Goal: Task Accomplishment & Management: Manage account settings

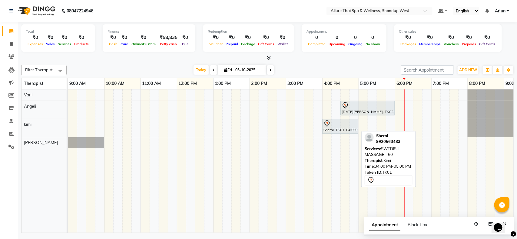
click at [341, 130] on div "Sherni, TK01, 04:00 PM-05:00 PM, SWEDISH MASSAGE - 60" at bounding box center [340, 126] width 35 height 13
select select "7"
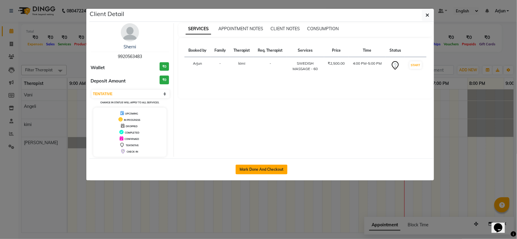
click at [273, 165] on button "Mark Done And Checkout" at bounding box center [262, 170] width 52 height 10
select select "8527"
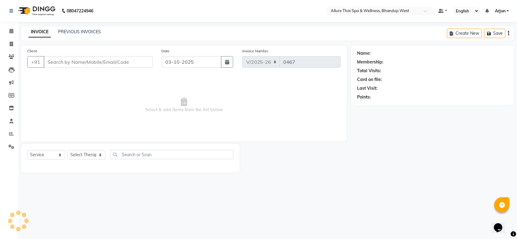
select select "package"
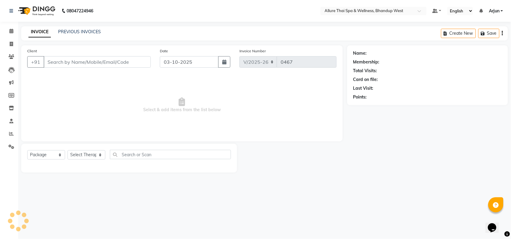
type input "9920563483"
select select "86274"
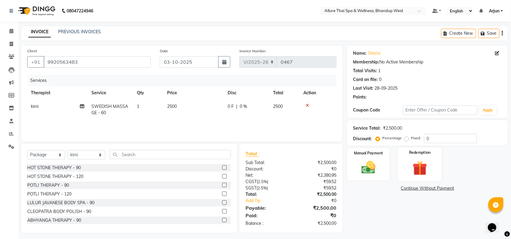
click at [430, 170] on img at bounding box center [420, 169] width 24 height 18
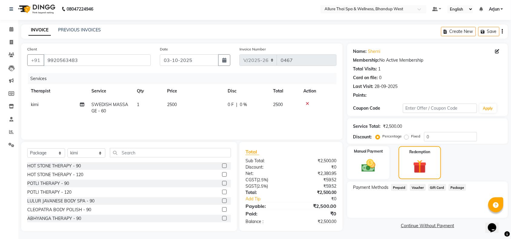
scroll to position [2, 0]
click at [454, 186] on span "Package" at bounding box center [458, 187] width 18 height 7
click at [436, 186] on span "Gift Card" at bounding box center [437, 187] width 18 height 7
click at [416, 188] on span "Voucher" at bounding box center [418, 187] width 16 height 7
click at [433, 187] on span "Gift Card" at bounding box center [437, 187] width 18 height 7
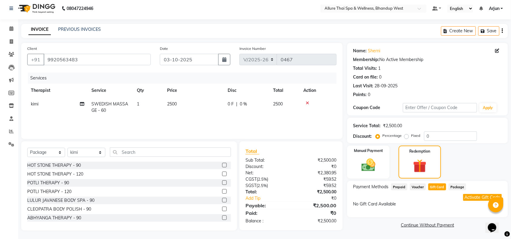
click at [470, 199] on button "Activate Gift Code" at bounding box center [482, 197] width 39 height 7
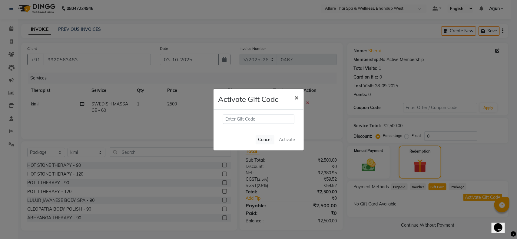
click at [295, 96] on span "×" at bounding box center [297, 97] width 4 height 9
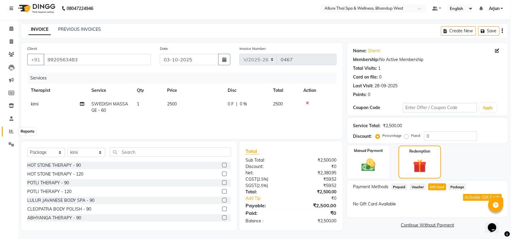
click at [9, 131] on icon at bounding box center [11, 131] width 5 height 5
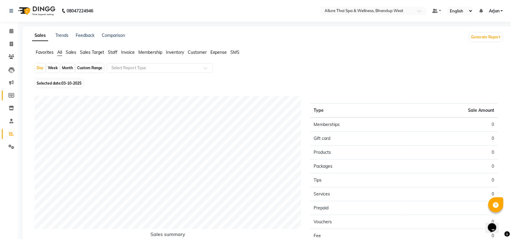
click at [11, 93] on span at bounding box center [11, 95] width 11 height 7
select select
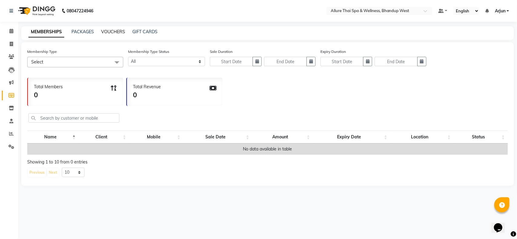
click at [109, 32] on link "VOUCHERS" at bounding box center [113, 31] width 24 height 5
select select
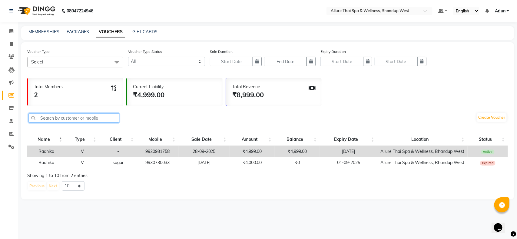
click at [84, 117] on input "text" at bounding box center [73, 118] width 91 height 9
paste input "9920563483"
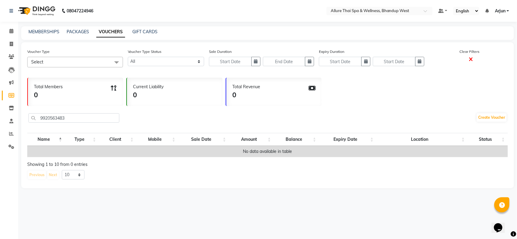
click at [469, 58] on icon at bounding box center [471, 59] width 4 height 5
click at [98, 119] on input "9920563483" at bounding box center [73, 118] width 91 height 9
type input "9"
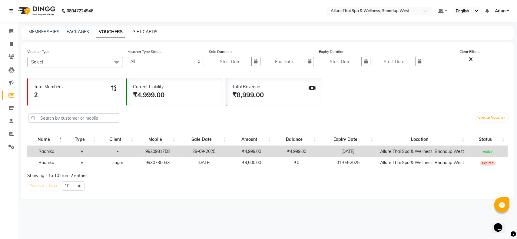
click at [152, 29] on link "GIFT CARDS" at bounding box center [144, 31] width 25 height 5
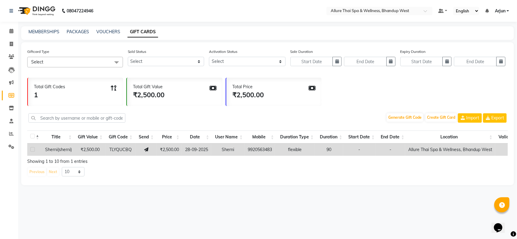
click at [109, 149] on td "TLYQUCBQ" at bounding box center [121, 150] width 30 height 12
click at [402, 118] on button "Generate Gift Code" at bounding box center [405, 118] width 36 height 8
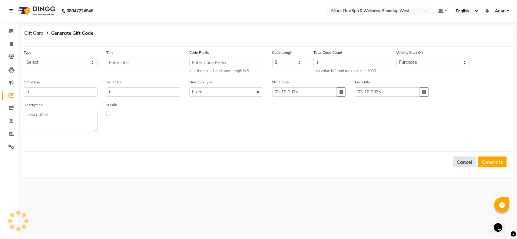
click at [458, 163] on button "Cancel" at bounding box center [464, 162] width 23 height 11
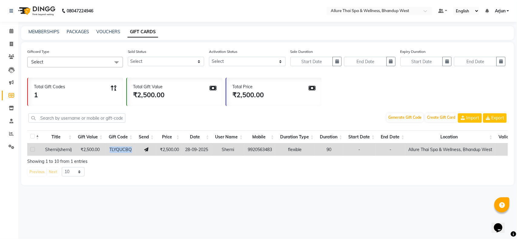
drag, startPoint x: 109, startPoint y: 148, endPoint x: 136, endPoint y: 150, distance: 27.3
click at [136, 150] on tr "Sherni(sherni) ₹2,500.00 TLYQUCBQ ₹2,500.00 28-09-2025 Sherni 9920563483 flexib…" at bounding box center [426, 150] width 798 height 12
copy span "TLYQUCBQ"
drag, startPoint x: 15, startPoint y: 31, endPoint x: 16, endPoint y: 35, distance: 4.0
click at [15, 31] on span at bounding box center [11, 31] width 11 height 7
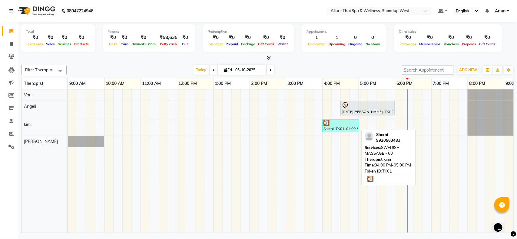
click at [340, 130] on div "Sherni, TK01, 04:00 PM-05:00 PM, SWEDISH MASSAGE - 60" at bounding box center [340, 126] width 35 height 12
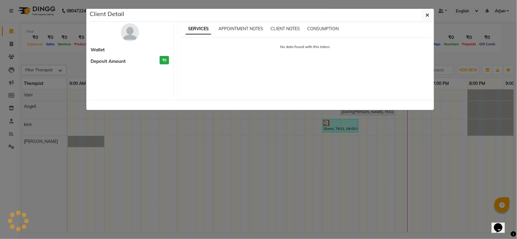
select select "3"
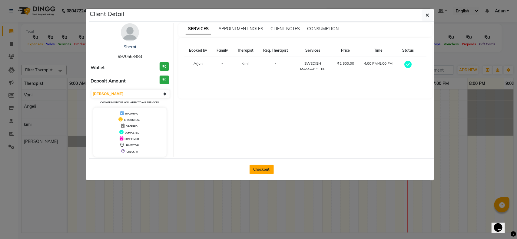
click at [260, 167] on button "Checkout" at bounding box center [261, 170] width 24 height 10
select select "8527"
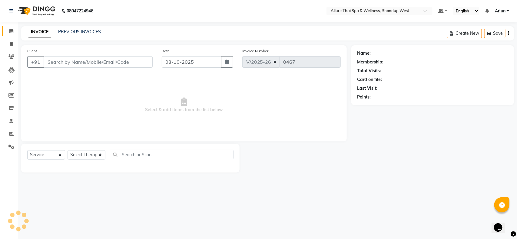
select select "package"
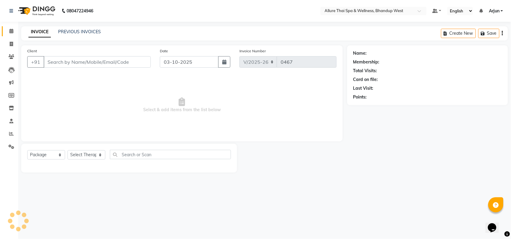
type input "9920563483"
select select "86274"
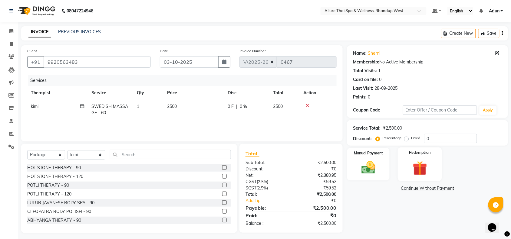
click at [418, 171] on img at bounding box center [420, 169] width 24 height 18
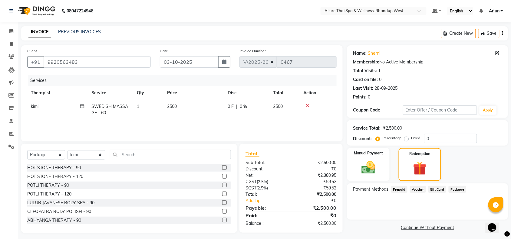
click at [434, 191] on span "Gift Card" at bounding box center [437, 189] width 18 height 7
click at [467, 199] on button "Activate Gift Code" at bounding box center [482, 200] width 39 height 7
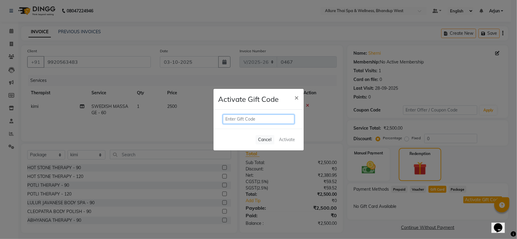
click at [257, 117] on input "text" at bounding box center [258, 119] width 71 height 9
paste input "TLYQUCBQ"
type input "TLYQUCBQ"
click at [290, 141] on button "Activate" at bounding box center [287, 140] width 21 height 9
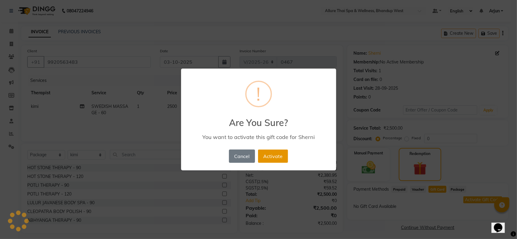
click at [275, 155] on button "Activate" at bounding box center [273, 156] width 30 height 13
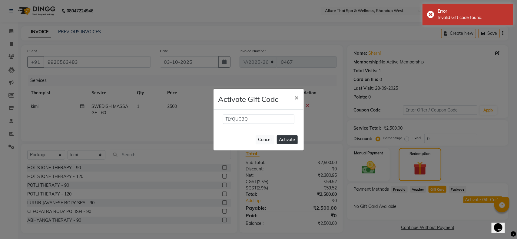
click at [289, 139] on button "Activate" at bounding box center [287, 140] width 21 height 9
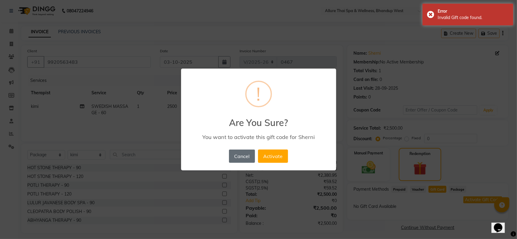
click at [238, 157] on button "Cancel" at bounding box center [242, 156] width 26 height 13
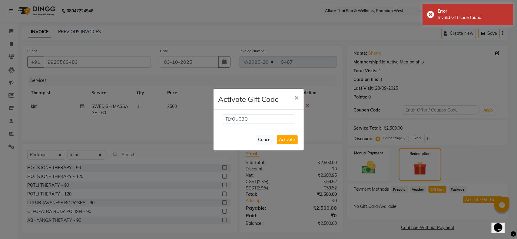
click at [490, 155] on ngb-modal-window "Activate Gift Code × TLYQUCBQ Cancel Activate" at bounding box center [258, 119] width 517 height 239
click at [455, 189] on ngb-modal-window "Activate Gift Code × TLYQUCBQ Cancel Activate" at bounding box center [258, 119] width 517 height 239
click at [297, 96] on span "×" at bounding box center [297, 97] width 4 height 9
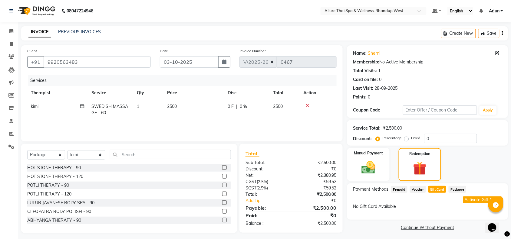
click at [453, 191] on span "Package" at bounding box center [458, 189] width 18 height 7
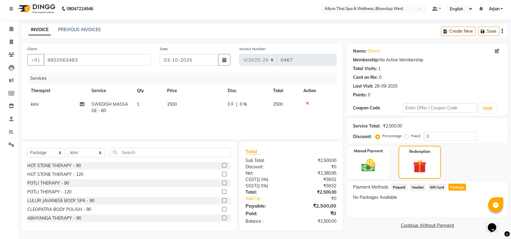
scroll to position [2, 0]
click at [398, 188] on span "Prepaid" at bounding box center [399, 187] width 16 height 7
click at [415, 186] on span "Voucher" at bounding box center [418, 187] width 16 height 7
click at [437, 186] on span "Gift Card" at bounding box center [437, 187] width 18 height 7
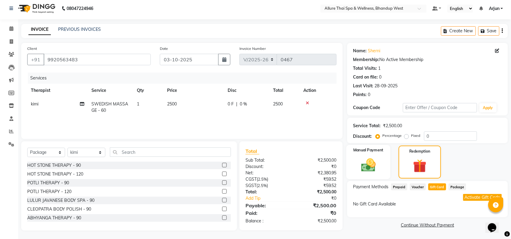
click at [376, 159] on img at bounding box center [369, 165] width 24 height 17
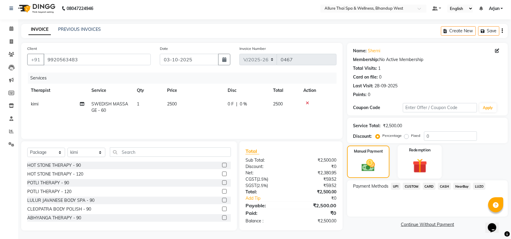
click at [420, 164] on img at bounding box center [420, 166] width 24 height 18
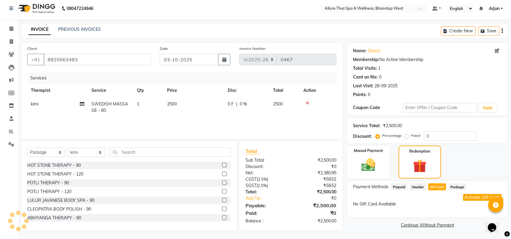
click at [453, 187] on span "Package" at bounding box center [458, 187] width 18 height 7
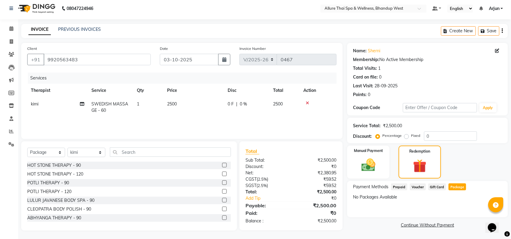
click at [427, 187] on div "Gift Card" at bounding box center [436, 188] width 21 height 8
click at [14, 90] on span at bounding box center [11, 93] width 11 height 7
select select
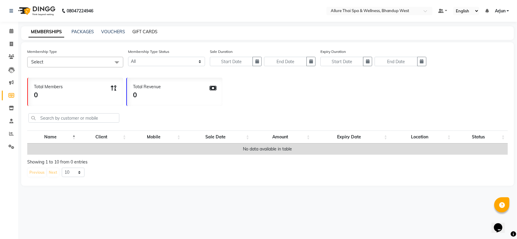
click at [138, 29] on link "GIFT CARDS" at bounding box center [144, 31] width 25 height 5
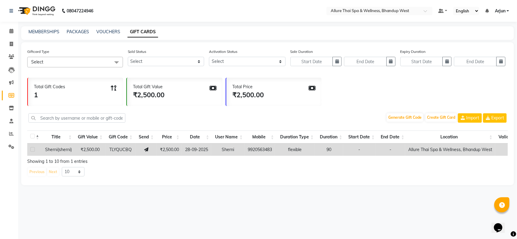
click at [364, 91] on div "Total Gift Codes 1 Total Gift Value ₹2,500.00 Total Price ₹2,500.00" at bounding box center [267, 90] width 480 height 31
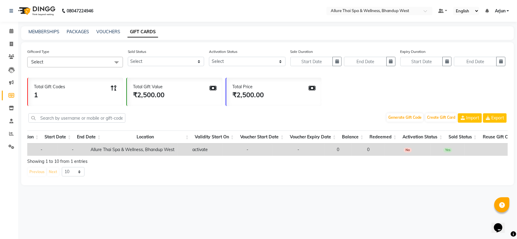
scroll to position [0, 318]
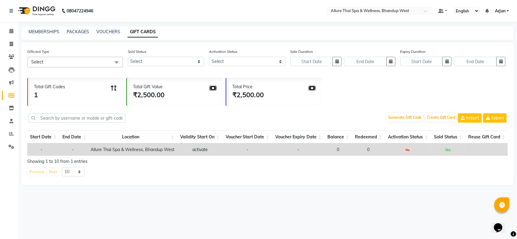
click at [405, 149] on span "No" at bounding box center [408, 150] width 8 height 5
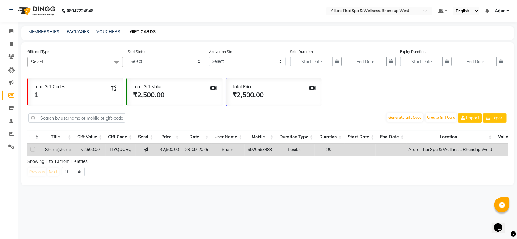
scroll to position [0, 0]
click at [34, 150] on label at bounding box center [32, 149] width 5 height 5
click at [34, 150] on input "checkbox" at bounding box center [32, 150] width 4 height 4
checkbox input "true"
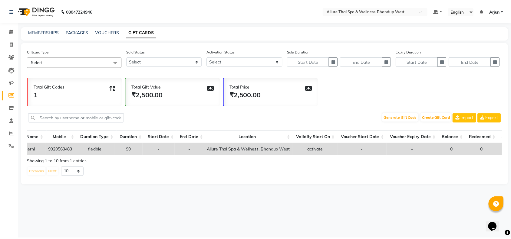
scroll to position [0, 318]
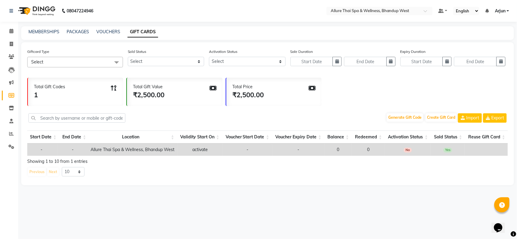
click at [445, 148] on span "Yes" at bounding box center [447, 150] width 9 height 5
click at [440, 137] on th "Sold Status" at bounding box center [448, 137] width 34 height 13
click at [482, 134] on th "Reuse Gift Card" at bounding box center [486, 137] width 43 height 13
click at [503, 135] on th "Reuse Gift Card" at bounding box center [486, 137] width 43 height 13
click at [491, 138] on th "Reuse Gift Card" at bounding box center [486, 137] width 43 height 13
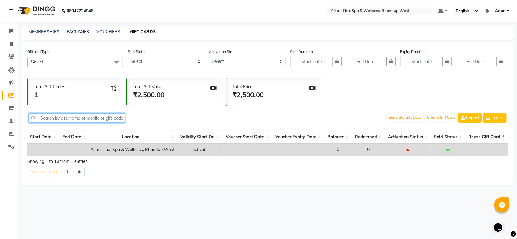
click at [88, 120] on input "text" at bounding box center [76, 118] width 97 height 9
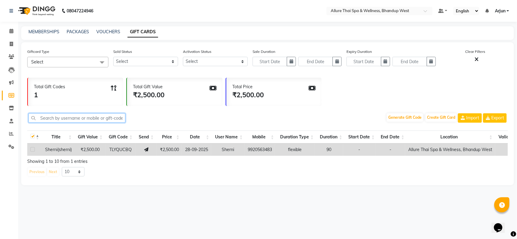
paste input "9920563483"
type input "9920563483"
click at [8, 43] on span at bounding box center [11, 44] width 11 height 7
select select "8527"
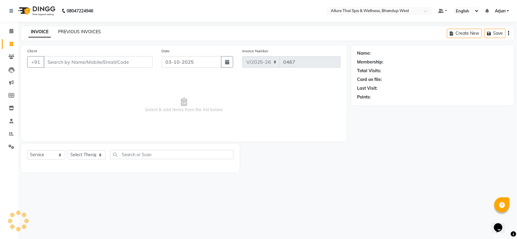
select select "package"
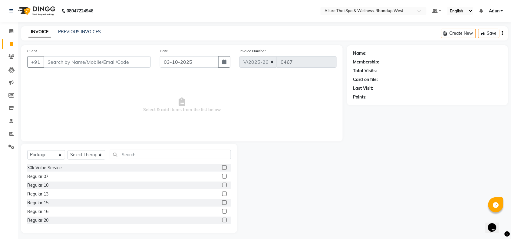
click at [70, 60] on input "Client" at bounding box center [97, 62] width 107 height 12
type input "9920563483"
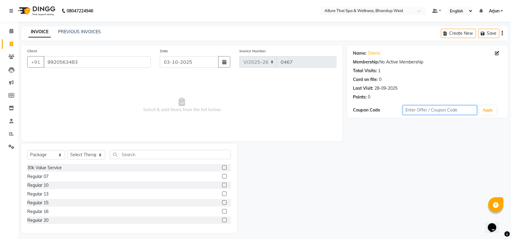
click at [418, 110] on input "text" at bounding box center [440, 110] width 74 height 9
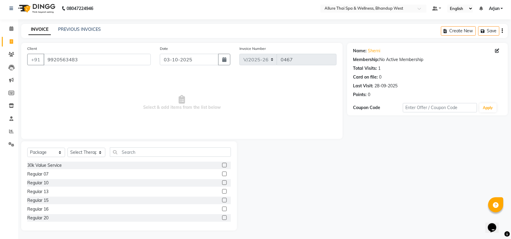
click at [503, 51] on div "Name: Sherni Edit Membership: No Active Membership Total Visits: 1 Card on file…" at bounding box center [427, 79] width 161 height 73
click at [493, 50] on div "Name: Sherni Edit" at bounding box center [427, 51] width 149 height 6
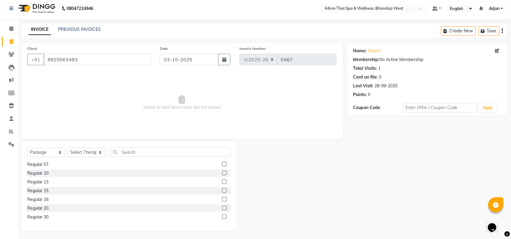
scroll to position [18, 0]
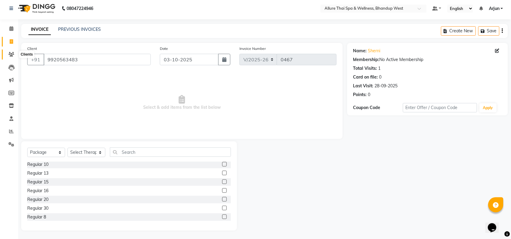
drag, startPoint x: 15, startPoint y: 54, endPoint x: 319, endPoint y: 51, distance: 303.7
click at [15, 54] on span at bounding box center [11, 54] width 11 height 7
click at [11, 144] on icon at bounding box center [11, 144] width 6 height 5
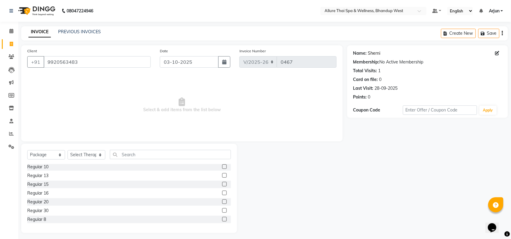
click at [371, 54] on link "Sherni" at bounding box center [374, 53] width 12 height 6
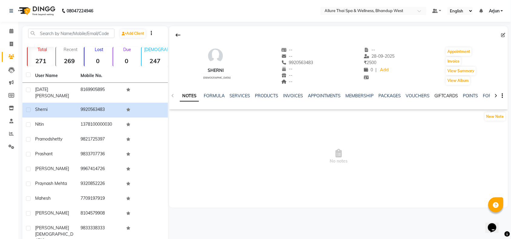
click at [440, 93] on link "GIFTCARDS" at bounding box center [446, 95] width 24 height 5
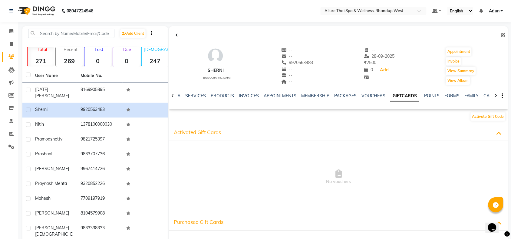
click at [205, 131] on span "Activated Gift Cards" at bounding box center [197, 132] width 47 height 6
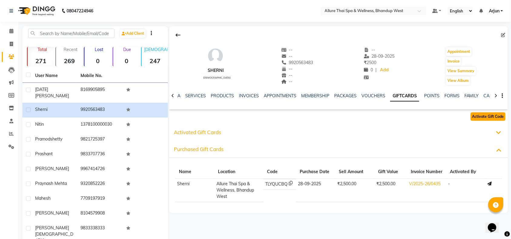
click at [482, 117] on button "Activate Gift Code" at bounding box center [488, 117] width 35 height 8
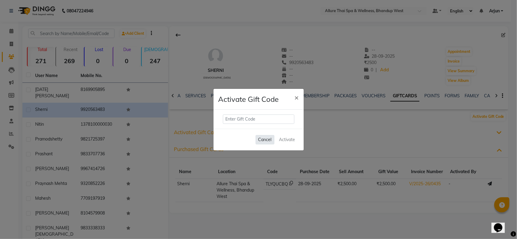
click at [266, 140] on button "Cancel" at bounding box center [265, 139] width 19 height 9
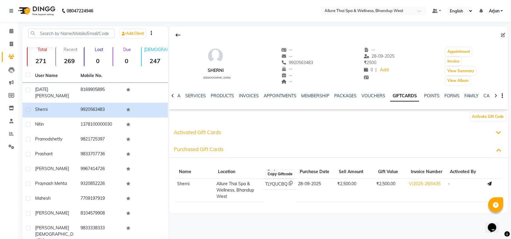
click at [291, 183] on icon at bounding box center [291, 184] width 4 height 6
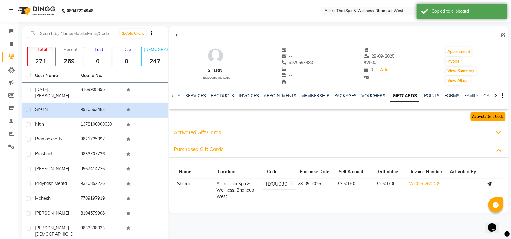
click at [481, 118] on button "Activate Gift Code" at bounding box center [488, 117] width 35 height 8
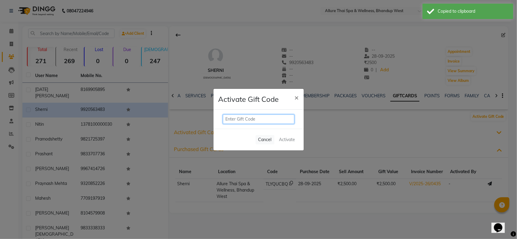
click at [268, 119] on input "text" at bounding box center [258, 119] width 71 height 9
paste input "TLYQUCBQ"
type input "TLYQUCBQ"
click at [287, 139] on button "Activate" at bounding box center [287, 140] width 21 height 9
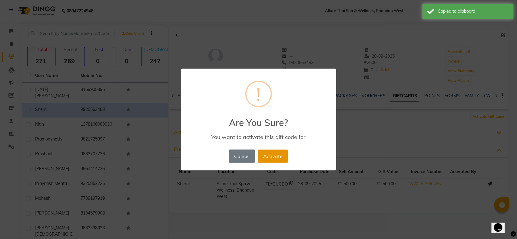
click at [277, 151] on button "Activate" at bounding box center [273, 156] width 30 height 13
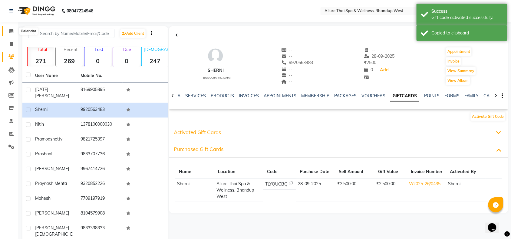
click at [10, 31] on icon at bounding box center [11, 31] width 4 height 5
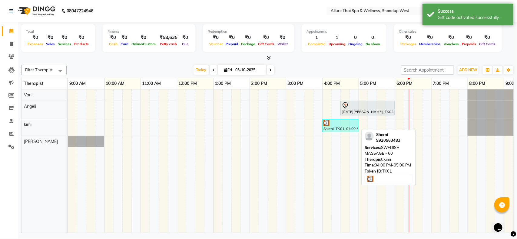
click at [334, 124] on div at bounding box center [340, 123] width 34 height 6
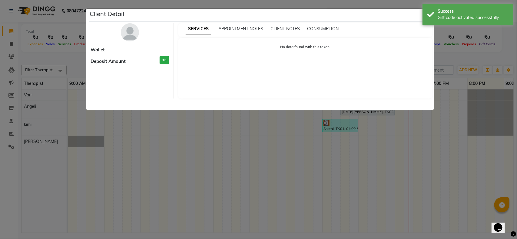
select select "3"
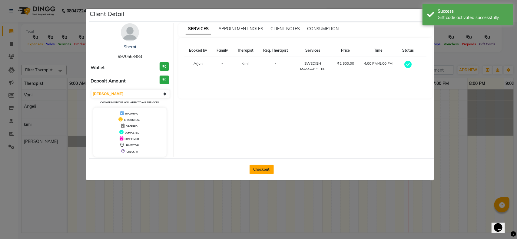
click at [269, 169] on button "Checkout" at bounding box center [261, 170] width 24 height 10
select select "8527"
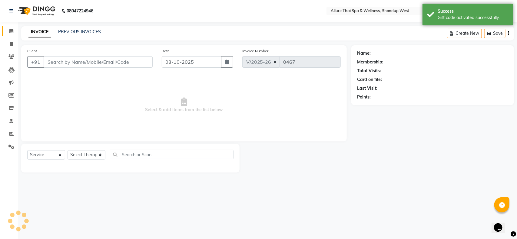
select select "package"
type input "9920563483"
select select "86274"
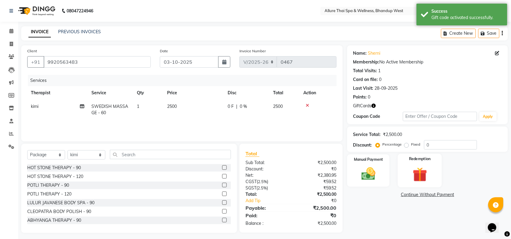
click at [414, 170] on img at bounding box center [420, 175] width 24 height 18
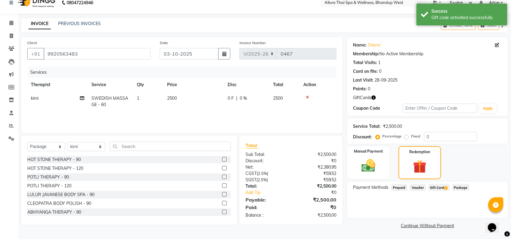
click at [437, 185] on span "Gift Card 1" at bounding box center [438, 187] width 21 height 7
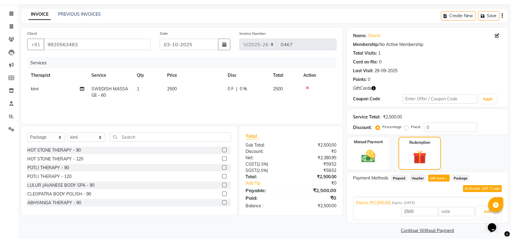
scroll to position [23, 0]
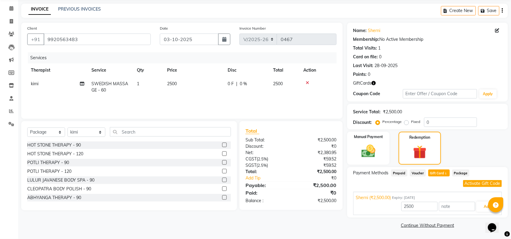
click at [472, 186] on button "Activate Gift Code" at bounding box center [482, 183] width 39 height 7
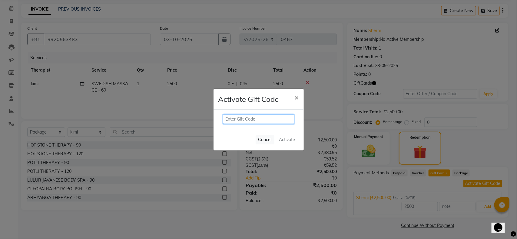
click at [246, 122] on input "text" at bounding box center [258, 119] width 71 height 9
paste input "TLYQUCBQ"
type input "TLYQUCBQ"
click at [287, 138] on button "Activate" at bounding box center [287, 140] width 21 height 9
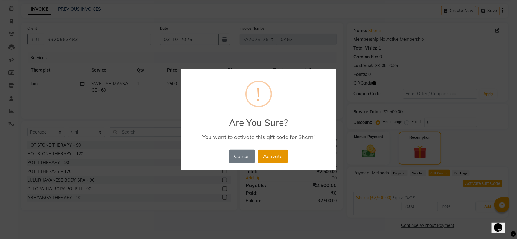
click at [268, 155] on button "Activate" at bounding box center [273, 156] width 30 height 13
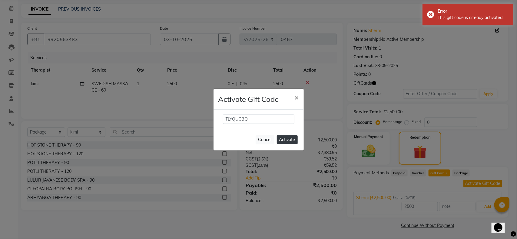
click at [286, 138] on button "Activate" at bounding box center [287, 140] width 21 height 9
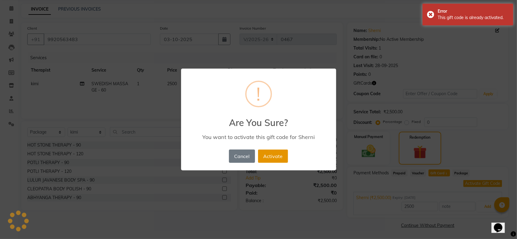
click at [270, 156] on button "Activate" at bounding box center [273, 156] width 30 height 13
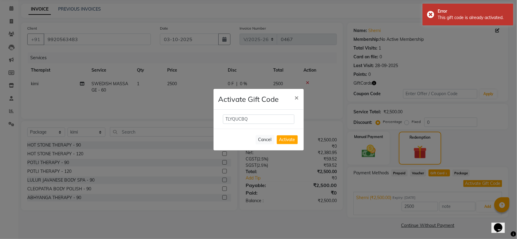
click at [456, 89] on ngb-modal-window "Activate Gift Code × TLYQUCBQ Cancel Activate" at bounding box center [258, 119] width 517 height 239
click at [485, 209] on ngb-modal-window "Activate Gift Code × TLYQUCBQ Cancel Activate" at bounding box center [258, 119] width 517 height 239
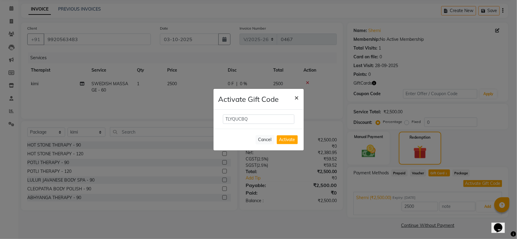
click at [296, 99] on span "×" at bounding box center [297, 97] width 4 height 9
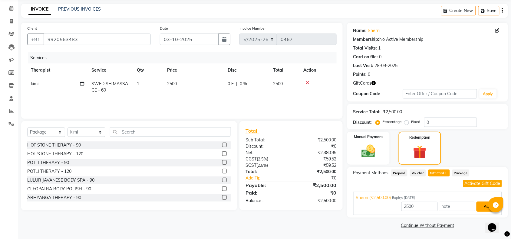
click at [482, 207] on button "Add" at bounding box center [487, 207] width 22 height 10
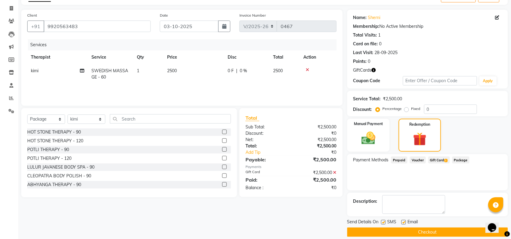
scroll to position [43, 0]
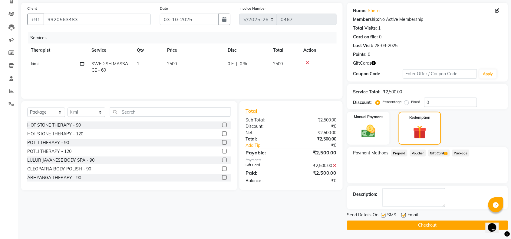
click at [382, 215] on label at bounding box center [383, 215] width 5 height 5
click at [382, 215] on input "checkbox" at bounding box center [383, 216] width 4 height 4
checkbox input "false"
click at [406, 223] on button "Checkout" at bounding box center [427, 225] width 161 height 9
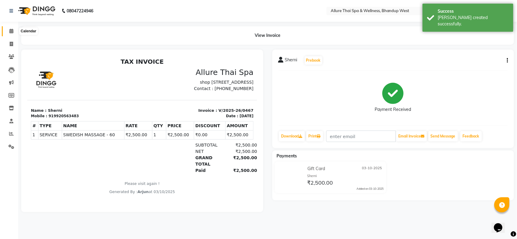
click at [8, 32] on span at bounding box center [11, 31] width 11 height 7
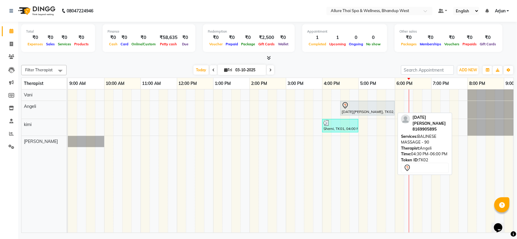
click at [371, 109] on div at bounding box center [367, 105] width 52 height 7
select select "7"
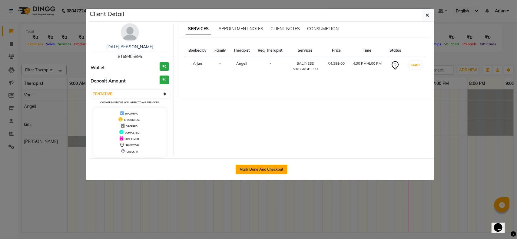
click at [249, 172] on button "Mark Done And Checkout" at bounding box center [262, 170] width 52 height 10
select select "service"
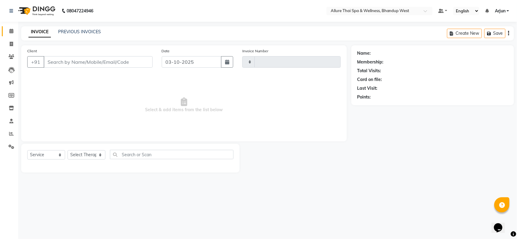
type input "0468"
select select "8527"
select select "package"
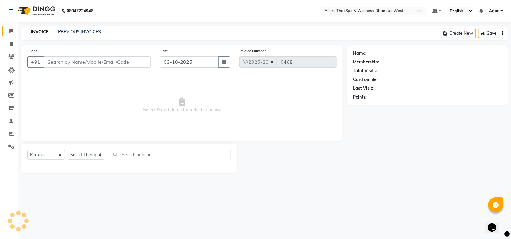
type input "8169905895"
select select "84287"
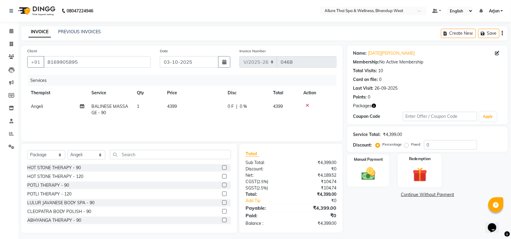
click at [413, 174] on img at bounding box center [420, 175] width 24 height 18
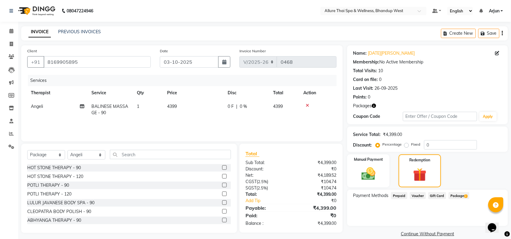
scroll to position [8, 0]
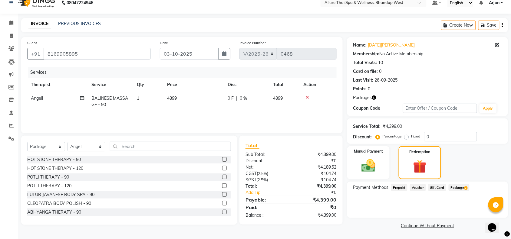
click at [457, 186] on span "Package 2" at bounding box center [459, 187] width 21 height 7
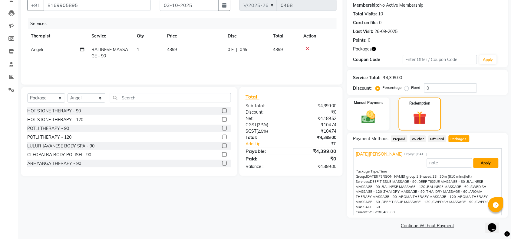
click at [475, 161] on button "Apply" at bounding box center [485, 163] width 25 height 10
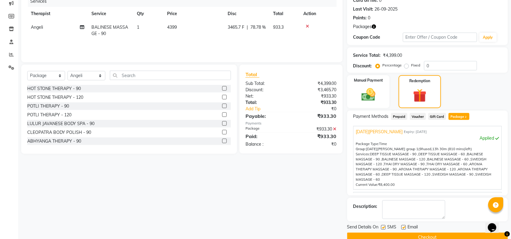
scroll to position [91, 0]
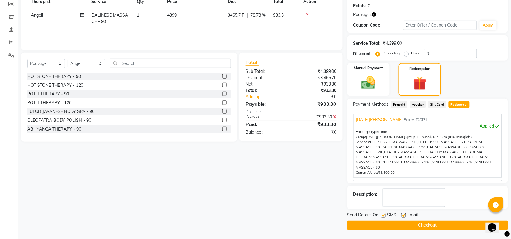
click at [385, 215] on label at bounding box center [383, 215] width 5 height 5
click at [385, 215] on input "checkbox" at bounding box center [383, 216] width 4 height 4
checkbox input "false"
click at [395, 221] on button "Checkout" at bounding box center [427, 225] width 161 height 9
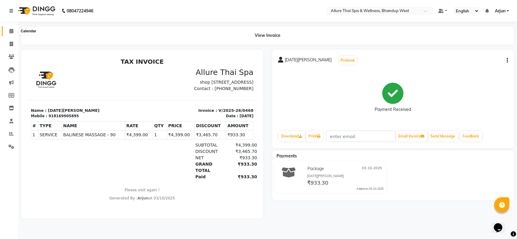
click at [11, 33] on icon at bounding box center [11, 31] width 4 height 5
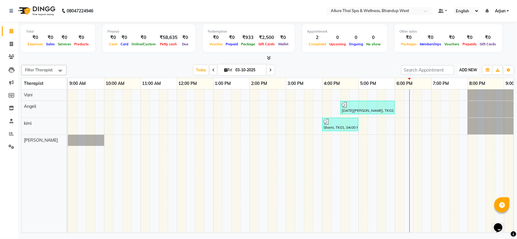
click at [466, 70] on span "ADD NEW" at bounding box center [468, 70] width 18 height 5
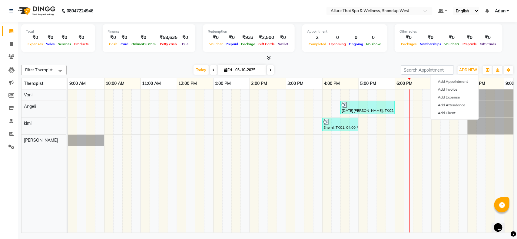
click at [467, 48] on div "Other sales ₹0 Packages ₹0 Memberships ₹0 Vouchers ₹0 Prepaids ₹0 Gift Cards" at bounding box center [448, 38] width 108 height 28
click at [417, 109] on div "[DATE][PERSON_NAME], TK02, 04:30 PM-06:00 PM, BALINESE MASSAGE - 90 Sherni, TK0…" at bounding box center [340, 161] width 545 height 143
select select "84287"
select select "1110"
select select "tentative"
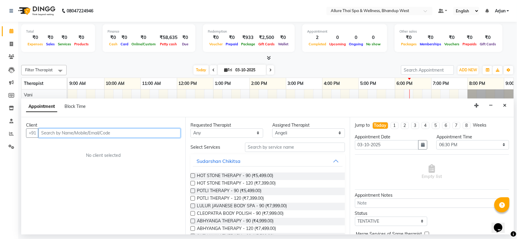
click at [127, 131] on input "text" at bounding box center [109, 133] width 142 height 9
click at [123, 134] on input "just" at bounding box center [96, 133] width 117 height 9
click at [99, 130] on input "just" at bounding box center [96, 133] width 117 height 9
type input "j"
paste input "9820060754"
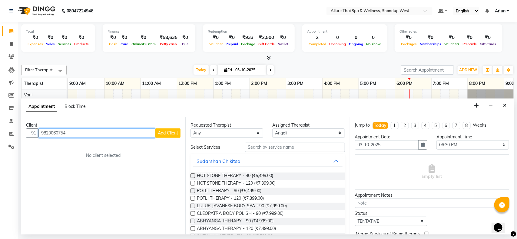
type input "9820060754"
